Goal: Information Seeking & Learning: Compare options

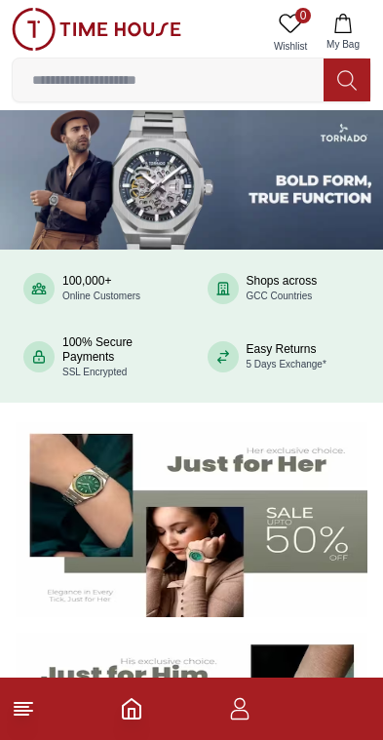
click at [276, 511] on img at bounding box center [192, 520] width 352 height 196
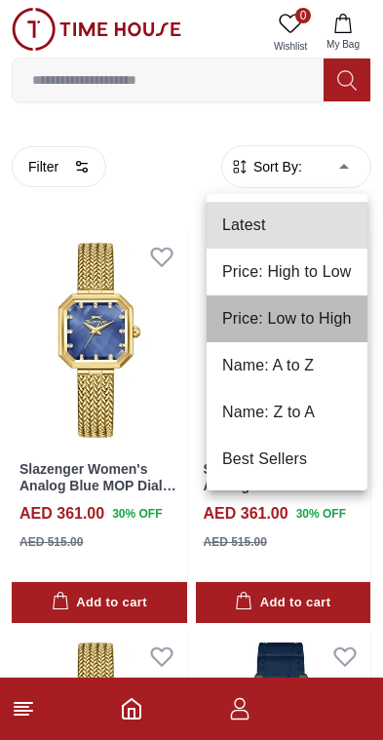
click at [288, 325] on li "Price: Low to High" at bounding box center [287, 318] width 161 height 47
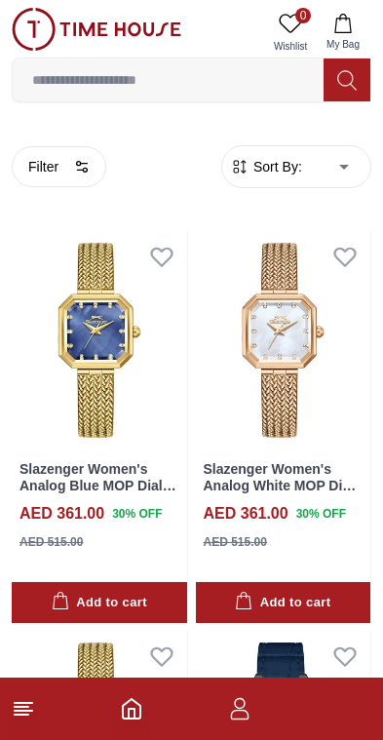
type input "*"
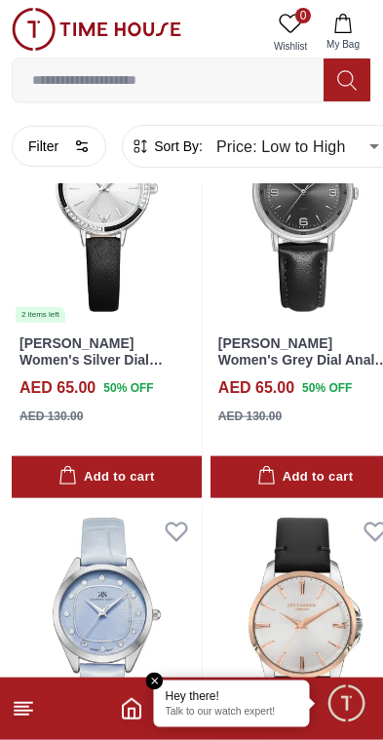
scroll to position [1406, 0]
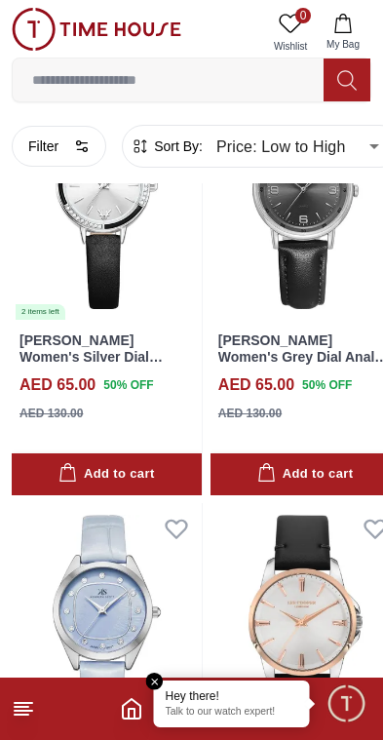
click at [78, 157] on button "Filter" at bounding box center [59, 146] width 95 height 41
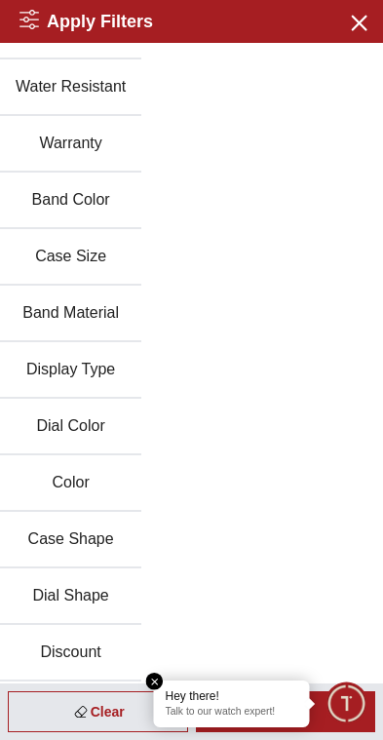
scroll to position [266, 0]
click at [96, 543] on button "Case Shape" at bounding box center [70, 540] width 141 height 57
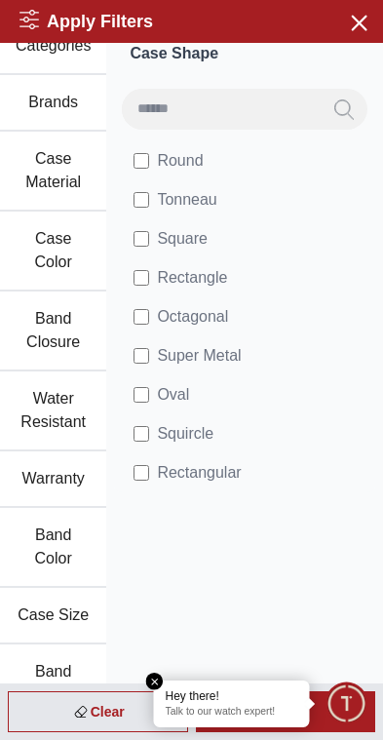
scroll to position [16, 0]
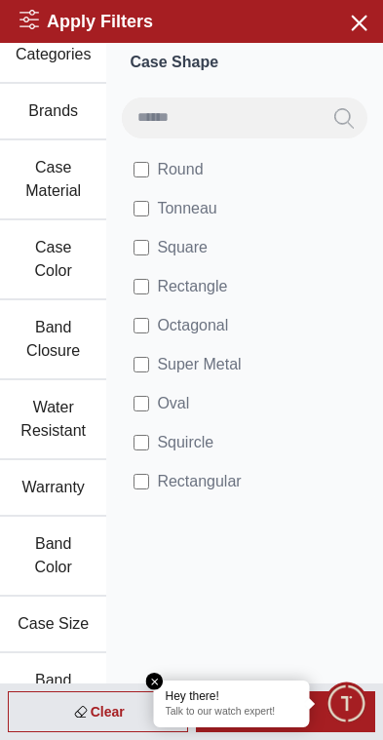
click at [153, 682] on em "Close tooltip" at bounding box center [155, 682] width 18 height 18
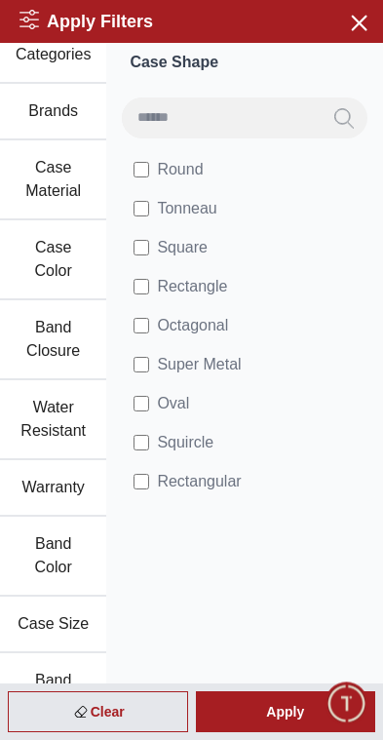
click at [263, 708] on div "Apply" at bounding box center [286, 711] width 180 height 41
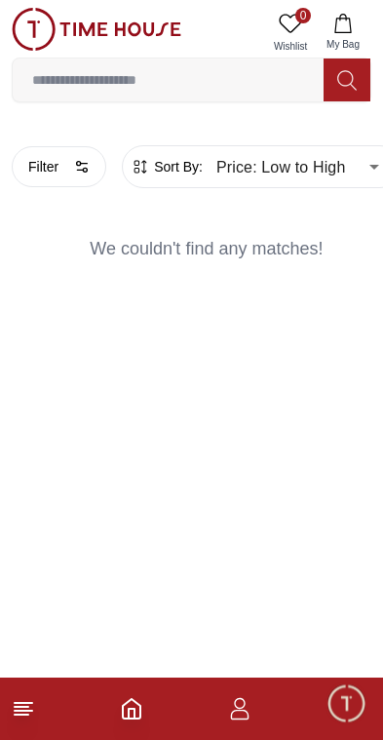
click at [78, 177] on button "Filter" at bounding box center [59, 166] width 95 height 41
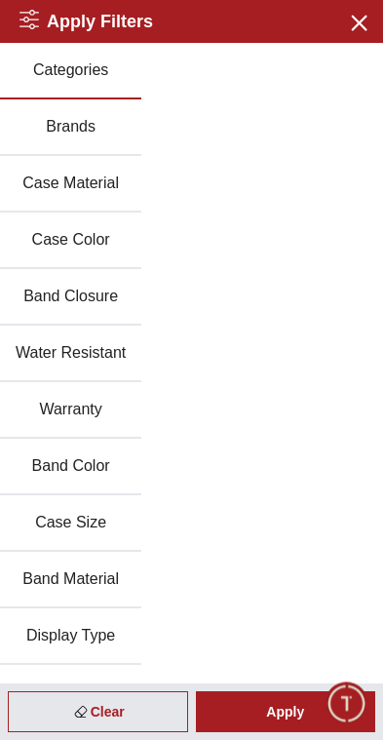
click at [352, 31] on icon "button" at bounding box center [358, 22] width 24 height 24
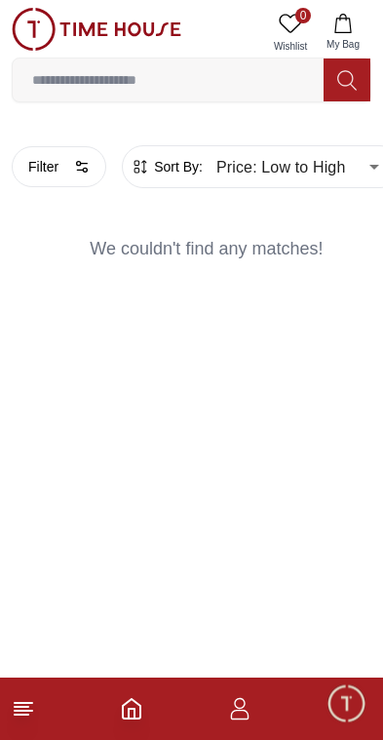
click at [128, 719] on icon "Home" at bounding box center [132, 709] width 18 height 20
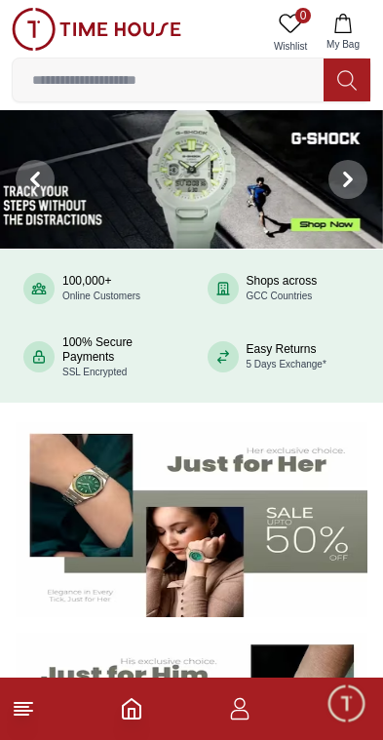
click at [229, 529] on img at bounding box center [192, 520] width 352 height 196
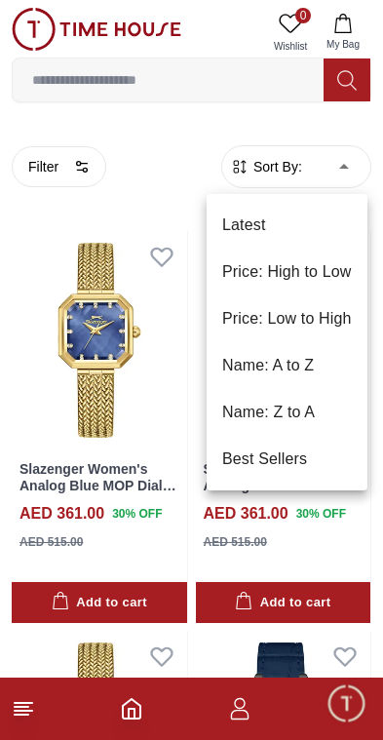
click at [287, 333] on li "Price: Low to High" at bounding box center [287, 318] width 161 height 47
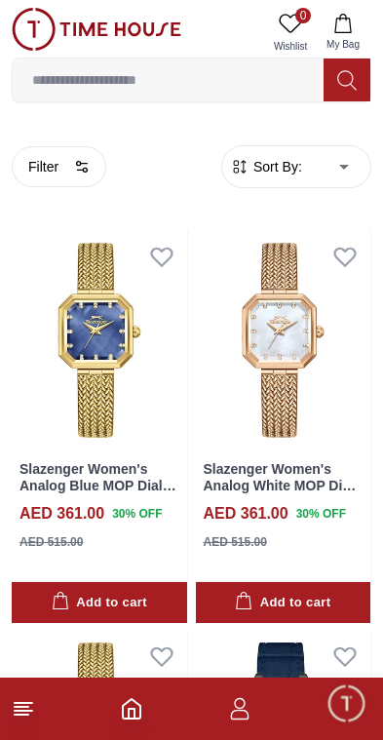
type input "*"
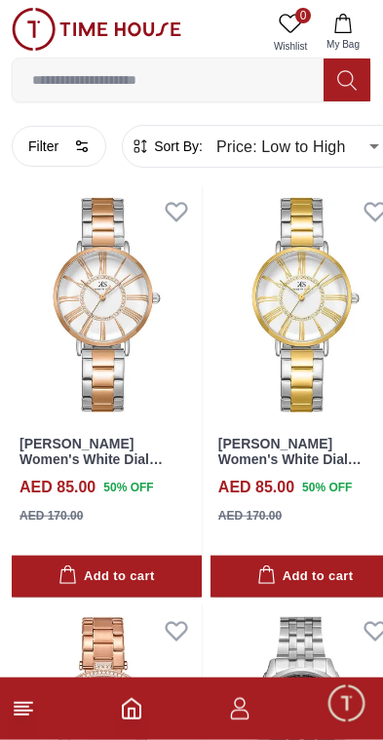
scroll to position [7599, 0]
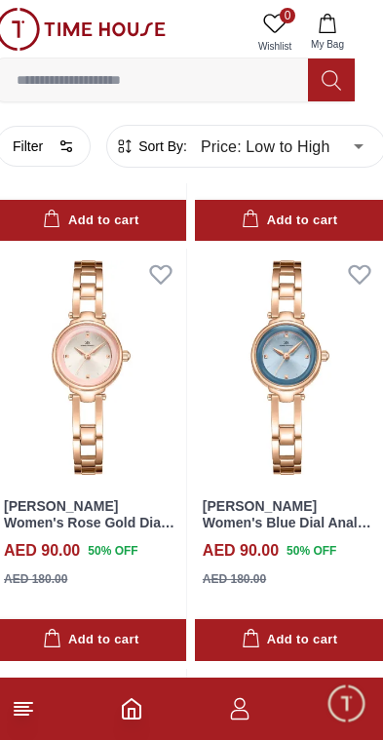
scroll to position [9212, 16]
